Goal: Task Accomplishment & Management: Use online tool/utility

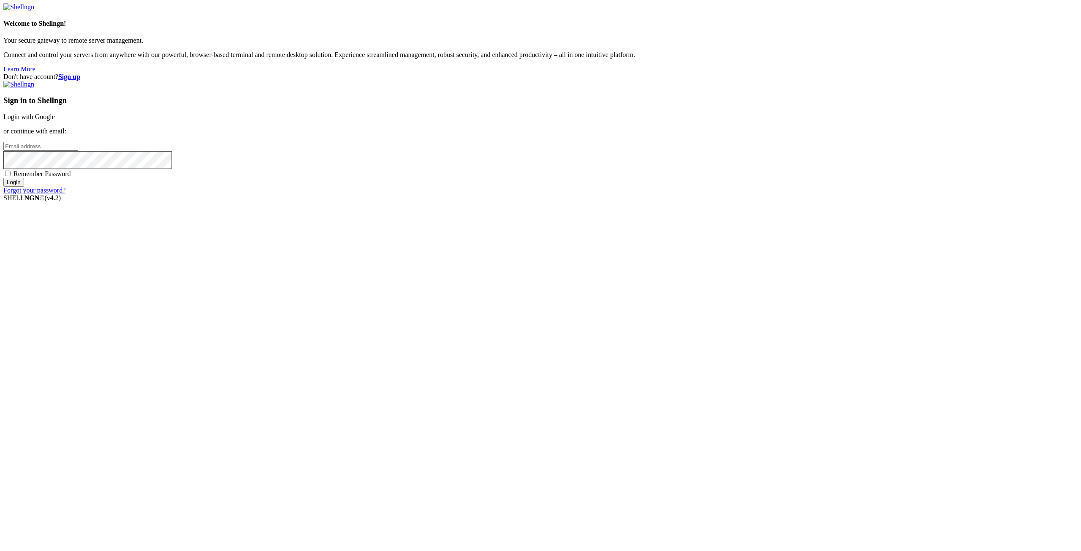
type input "[EMAIL_ADDRESS][DOMAIN_NAME]"
click at [24, 187] on input "Login" at bounding box center [13, 182] width 21 height 9
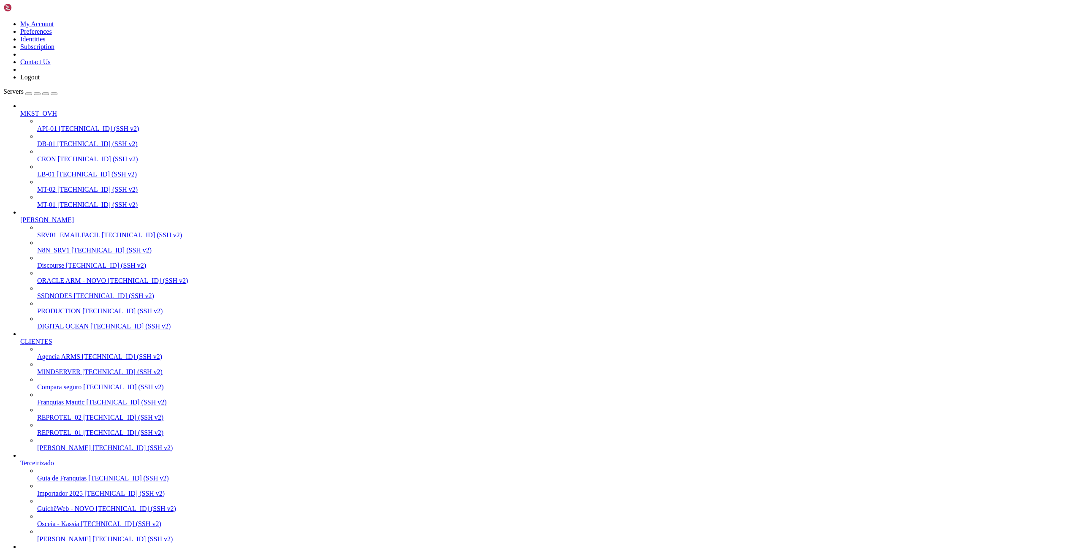
click at [55, 186] on span "MT-02" at bounding box center [46, 189] width 19 height 7
click at [57, 201] on span "[TECHNICAL_ID] (SSH v2)" at bounding box center [97, 204] width 80 height 7
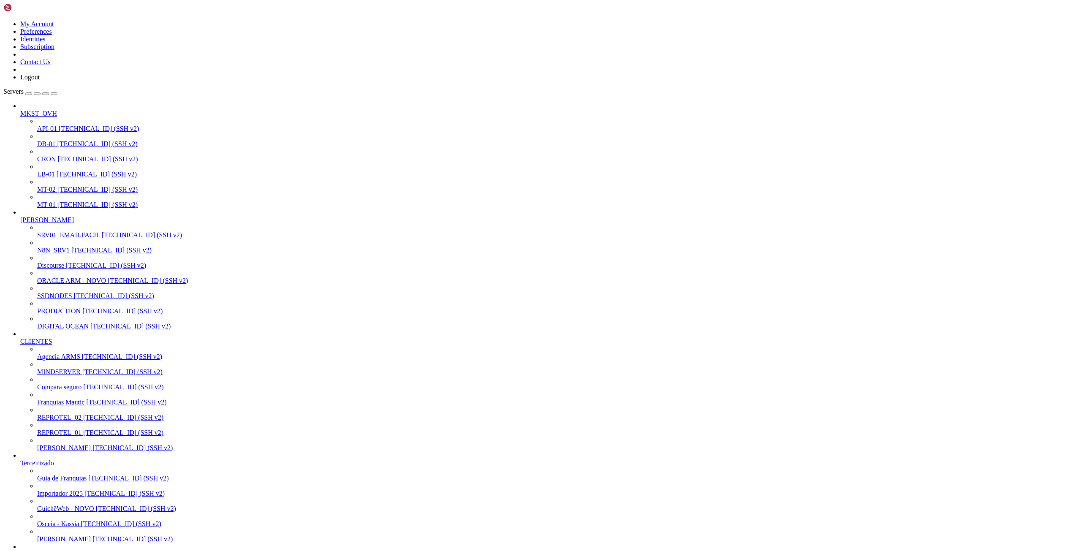
click at [57, 201] on span "[TECHNICAL_ID] (SSH v2)" at bounding box center [97, 204] width 80 height 7
drag, startPoint x: 116, startPoint y: 1009, endPoint x: 307, endPoint y: 1007, distance: 191.3
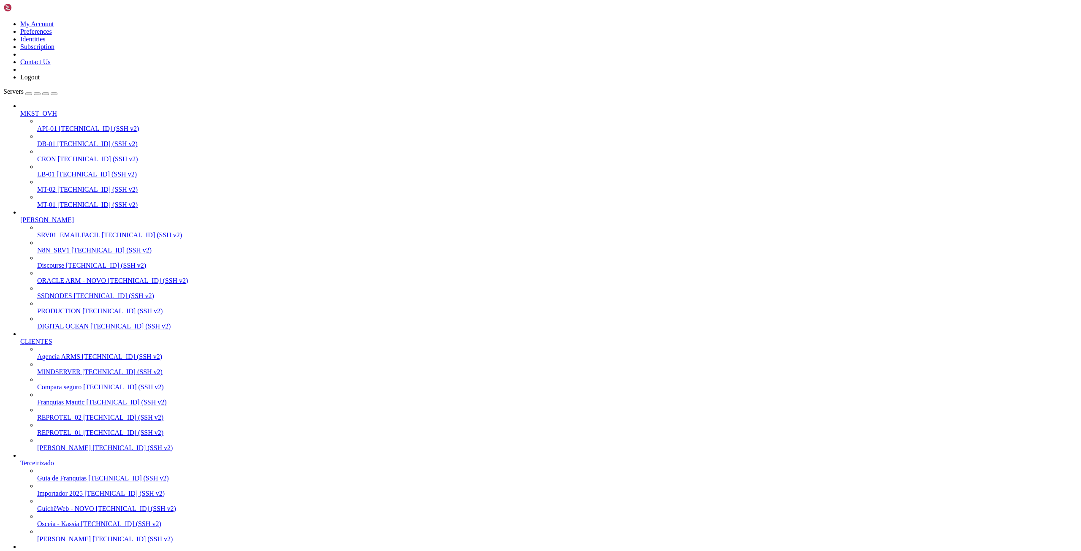
drag, startPoint x: 284, startPoint y: 1010, endPoint x: 117, endPoint y: 1010, distance: 167.2
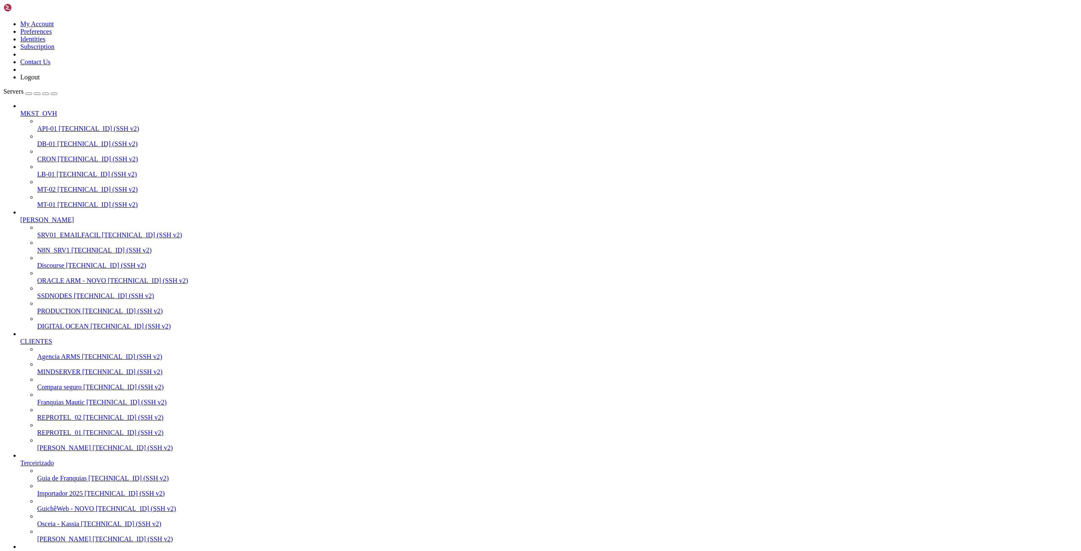
drag, startPoint x: 14, startPoint y: 1240, endPoint x: 26, endPoint y: 1256, distance: 19.9
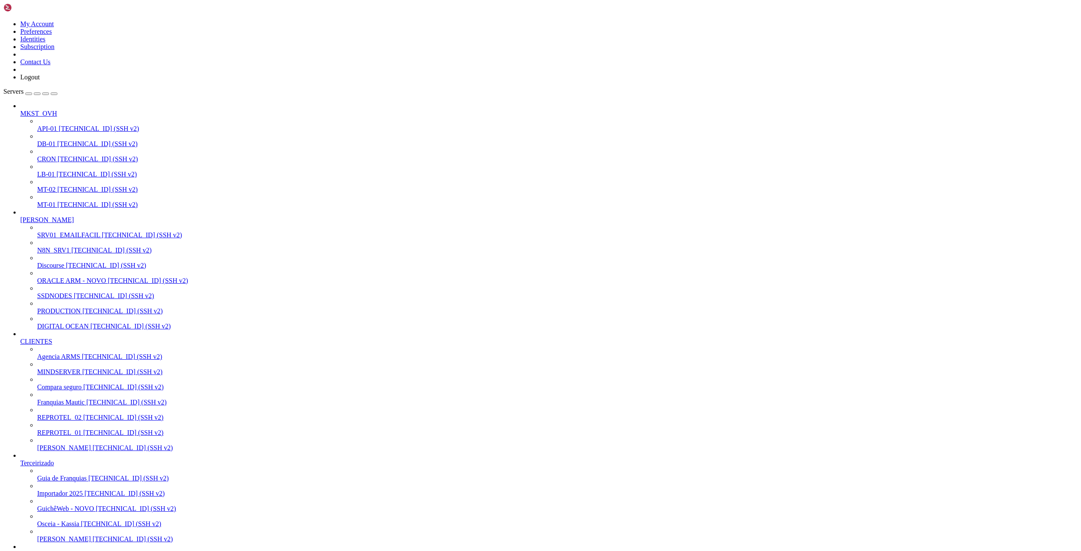
click at [83, 417] on span "[TECHNICAL_ID] (SSH v2)" at bounding box center [123, 417] width 80 height 7
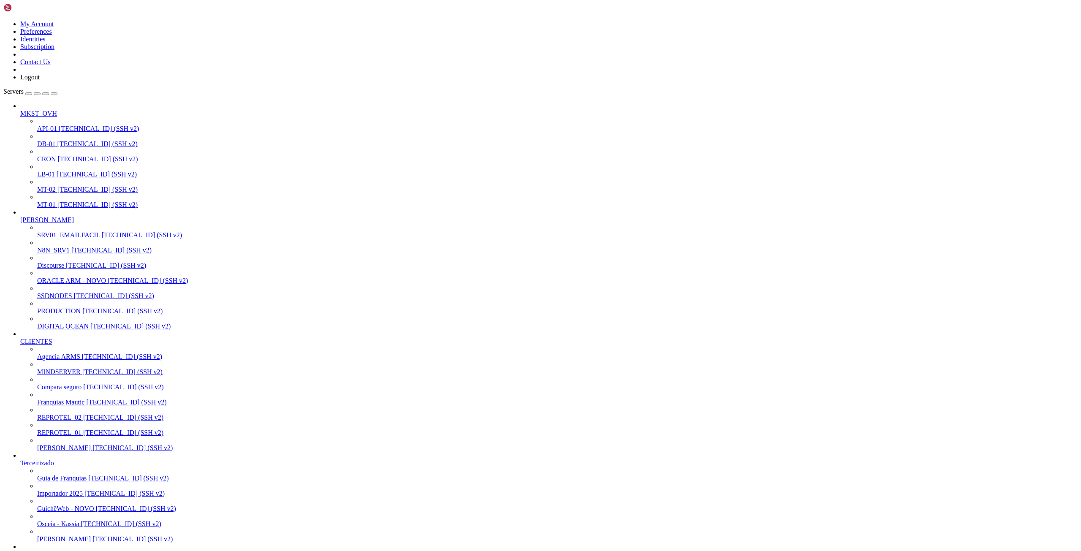
click at [57, 432] on span "REPROTEL_01" at bounding box center [59, 432] width 44 height 7
